Goal: Task Accomplishment & Management: Complete application form

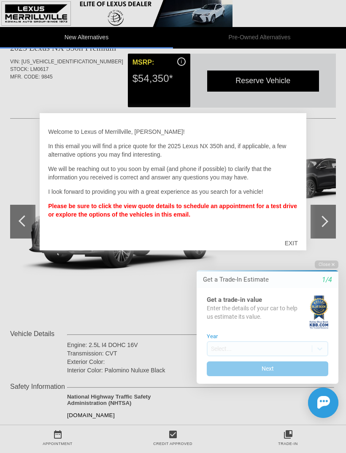
scroll to position [25, 0]
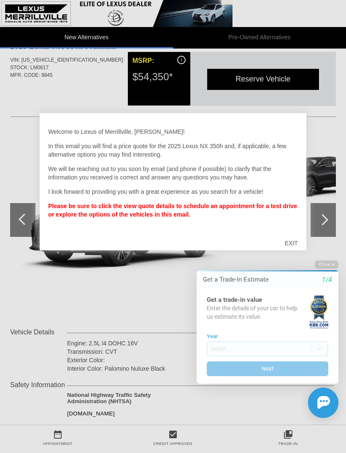
click at [273, 416] on div "Initial Toast" at bounding box center [262, 402] width 152 height 30
click at [276, 400] on div "Initial Toast" at bounding box center [262, 402] width 152 height 30
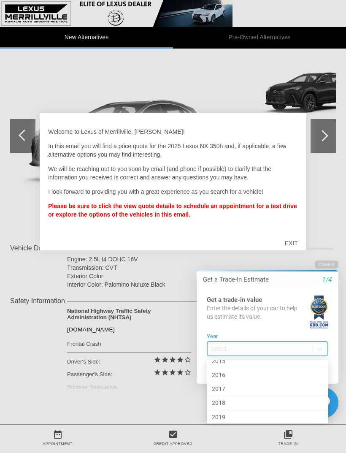
scroll to position [335, 0]
click at [228, 381] on div "2017" at bounding box center [267, 382] width 121 height 14
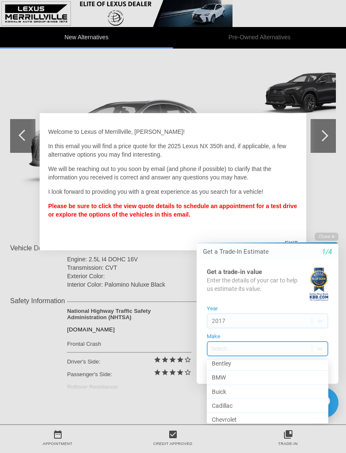
scroll to position [62, 0]
click at [230, 391] on div "Buick" at bounding box center [267, 390] width 121 height 14
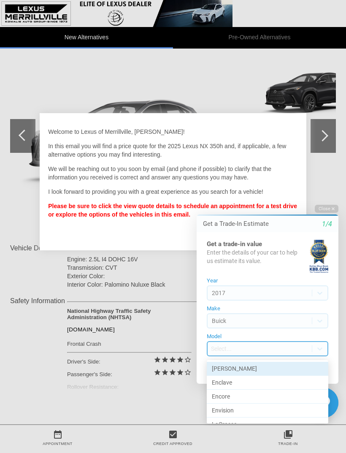
scroll to position [0, 0]
click at [239, 410] on div "Envision" at bounding box center [267, 410] width 121 height 14
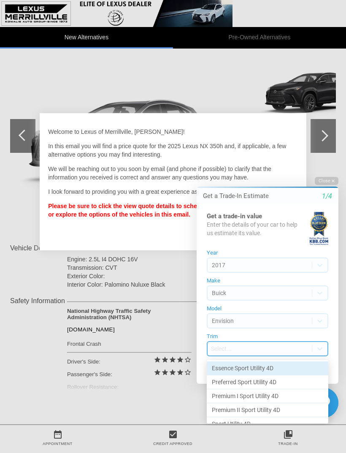
click at [273, 369] on div "Essence Sport Utility 4D" at bounding box center [267, 368] width 121 height 14
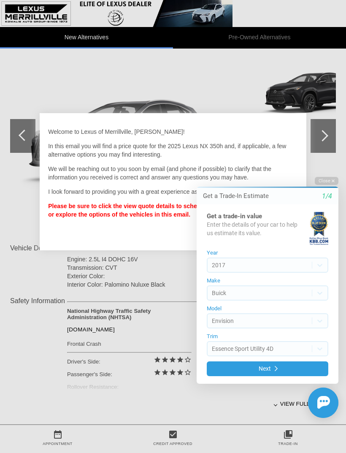
click at [280, 367] on button "Next" at bounding box center [267, 368] width 121 height 15
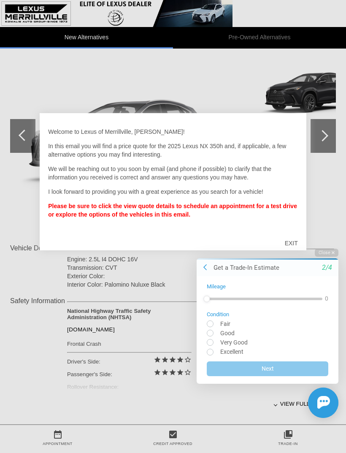
click at [213, 350] on input "radio" at bounding box center [267, 351] width 121 height 6
radio input "true"
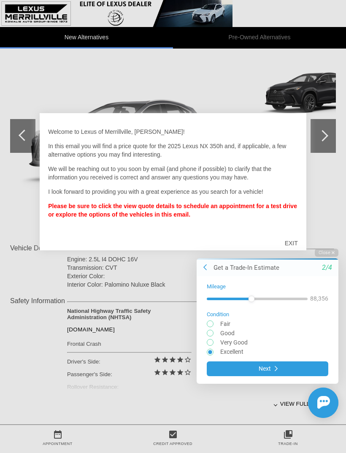
click at [265, 368] on button "Next" at bounding box center [267, 368] width 121 height 15
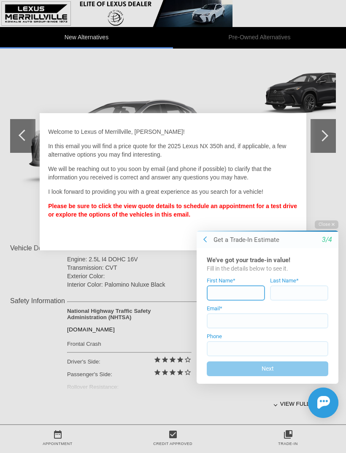
click at [234, 287] on input at bounding box center [236, 292] width 58 height 15
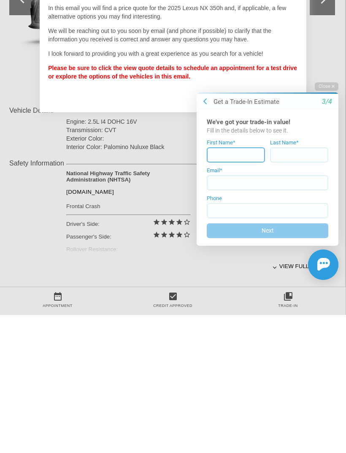
type input "[PERSON_NAME]"
type input "Brown"
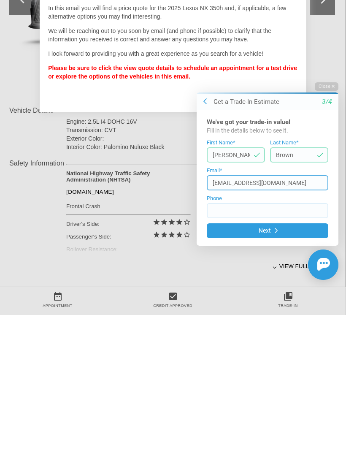
type input "[EMAIL_ADDRESS][DOMAIN_NAME]"
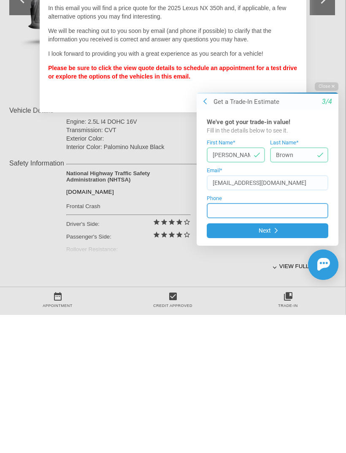
click at [221, 206] on input at bounding box center [267, 209] width 121 height 15
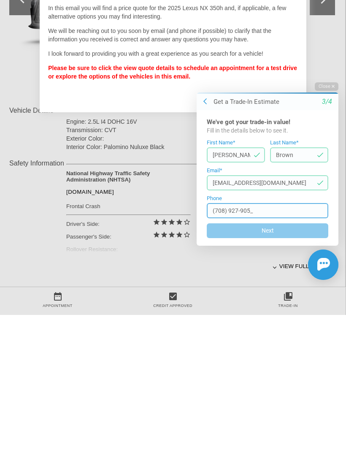
type input "[PHONE_NUMBER]"
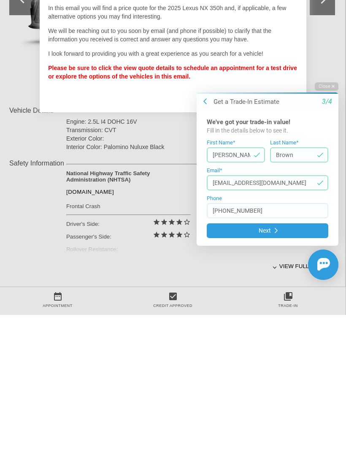
click at [278, 233] on button "Next" at bounding box center [267, 230] width 121 height 15
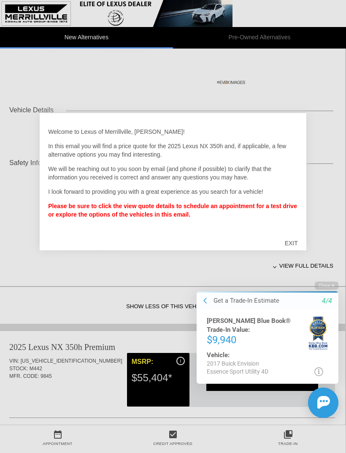
click at [208, 302] on button at bounding box center [205, 301] width 8 height 8
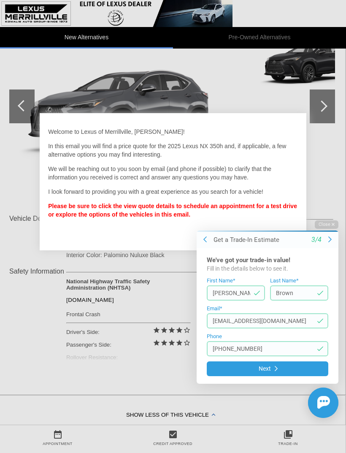
scroll to position [140, 1]
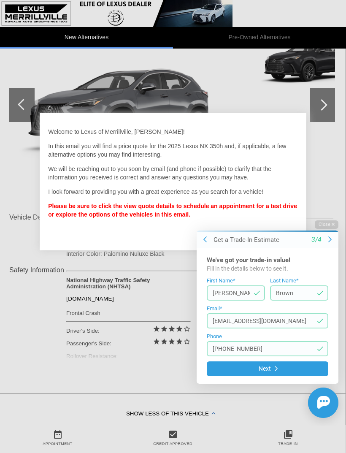
click at [288, 223] on div "Close Get a Trade-In Estimate [DATE]'ve got your trade-in value! Fill in the de…" at bounding box center [262, 318] width 152 height 197
click at [292, 224] on div "Close Get a Trade-In Estimate [DATE]'ve got your trade-in value! Fill in the de…" at bounding box center [262, 318] width 152 height 197
click at [291, 221] on div "Close Get a Trade-In Estimate [DATE]'ve got your trade-in value! Fill in the de…" at bounding box center [262, 318] width 152 height 197
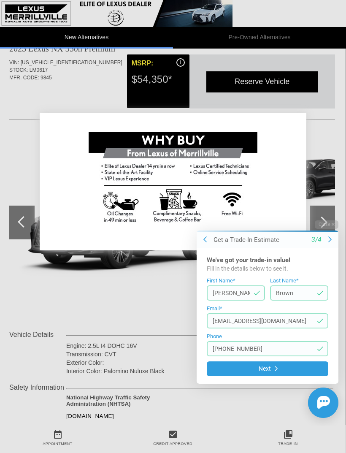
scroll to position [26, 1]
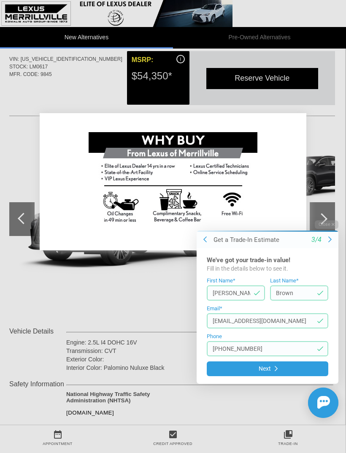
click at [291, 224] on div "Close Get a Trade-In Estimate [DATE]'ve got your trade-in value! Fill in the de…" at bounding box center [262, 318] width 152 height 197
click at [292, 225] on div "Close Get a Trade-In Estimate [DATE]'ve got your trade-in value! Fill in the de…" at bounding box center [262, 318] width 152 height 197
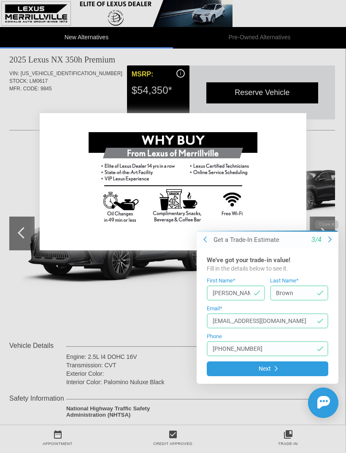
scroll to position [0, 1]
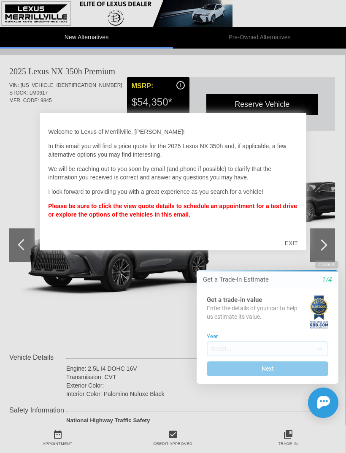
click at [327, 283] on icon "1/4" at bounding box center [327, 280] width 10 height 8
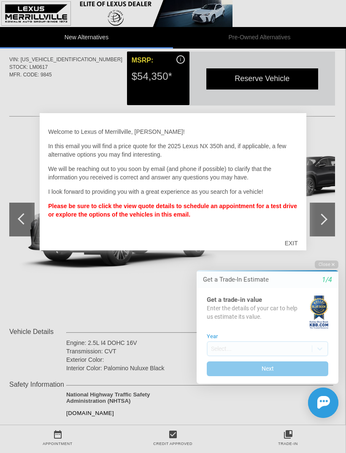
scroll to position [26, 1]
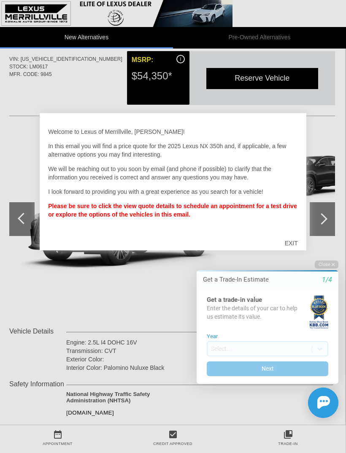
click at [291, 255] on div "EXIT" at bounding box center [291, 242] width 30 height 25
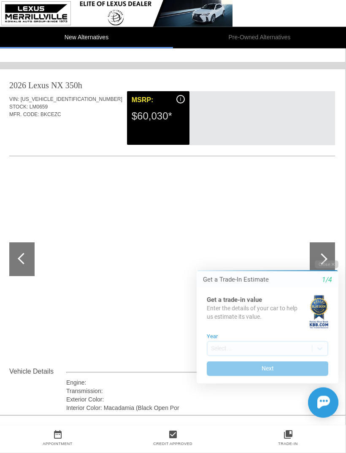
scroll to position [853, 1]
